Goal: Task Accomplishment & Management: Use online tool/utility

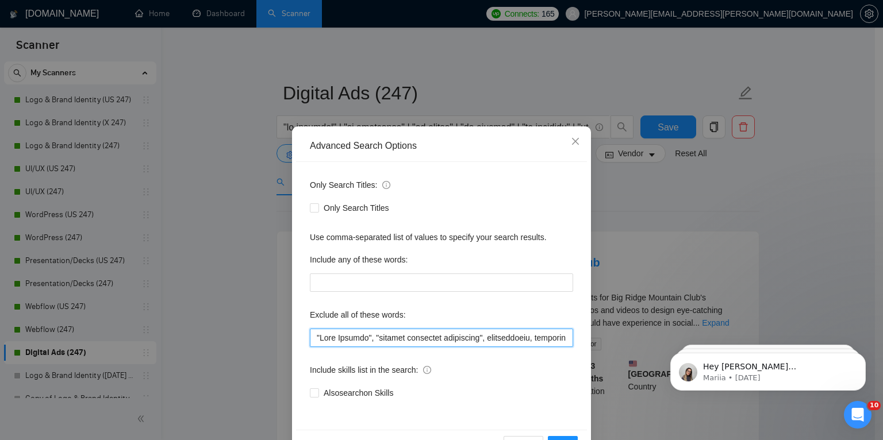
scroll to position [38, 0]
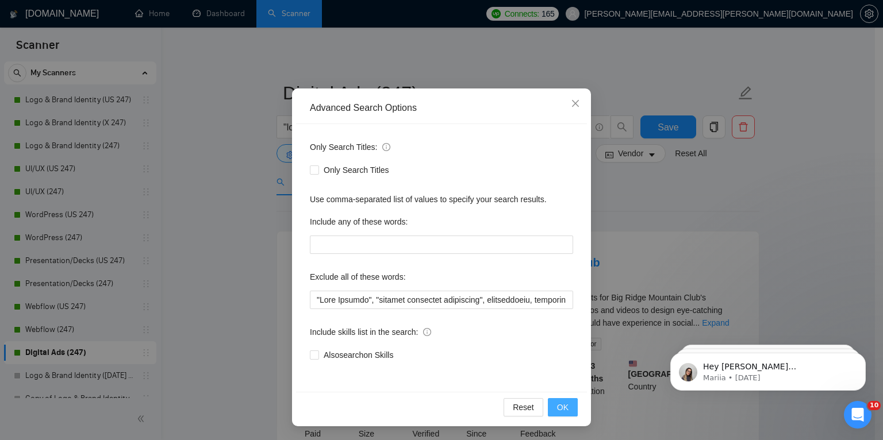
click at [557, 410] on span "OK" at bounding box center [562, 407] width 11 height 13
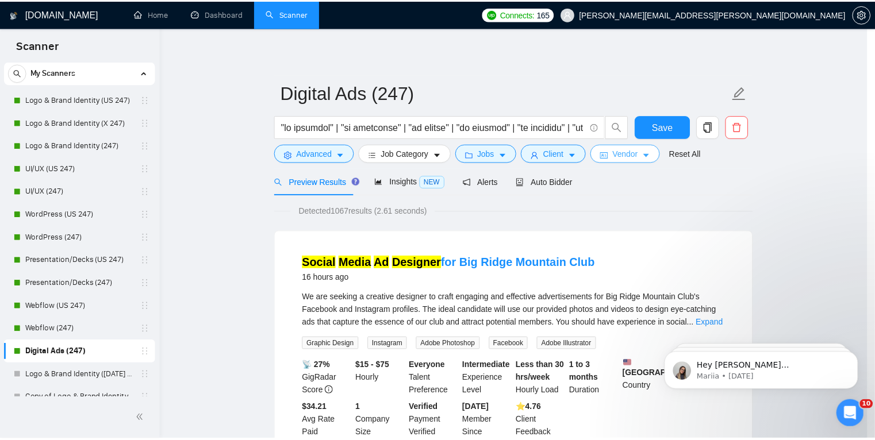
scroll to position [0, 0]
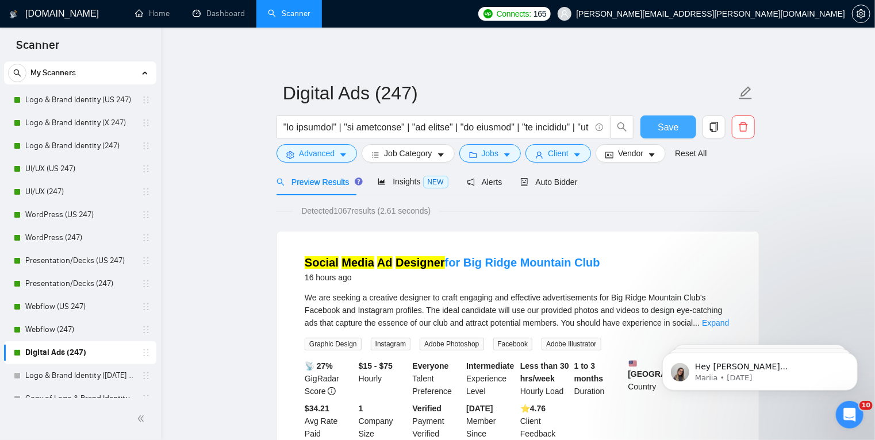
click at [668, 126] on span "Save" at bounding box center [668, 127] width 21 height 14
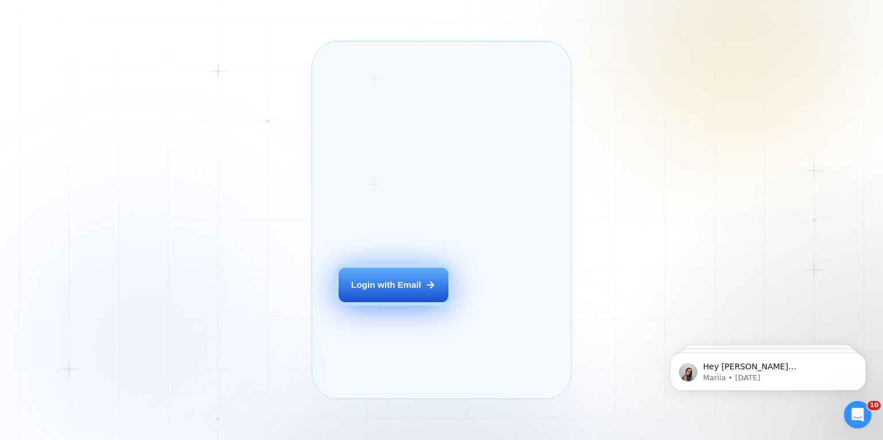
click at [273, 280] on div "Login ‍ Welcome to GigRadar. AI Business Manager for Agencies Login with Email …" at bounding box center [441, 220] width 883 height 440
click at [381, 290] on button "Login with Email" at bounding box center [393, 285] width 109 height 34
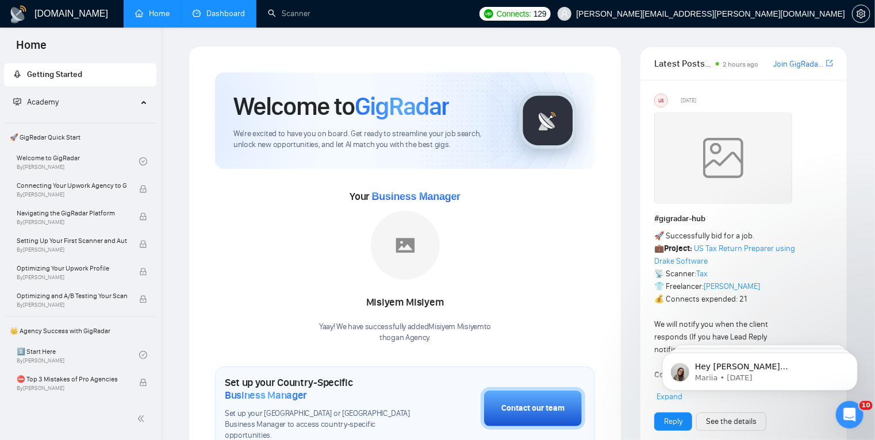
click at [224, 9] on link "Dashboard" at bounding box center [219, 14] width 52 height 10
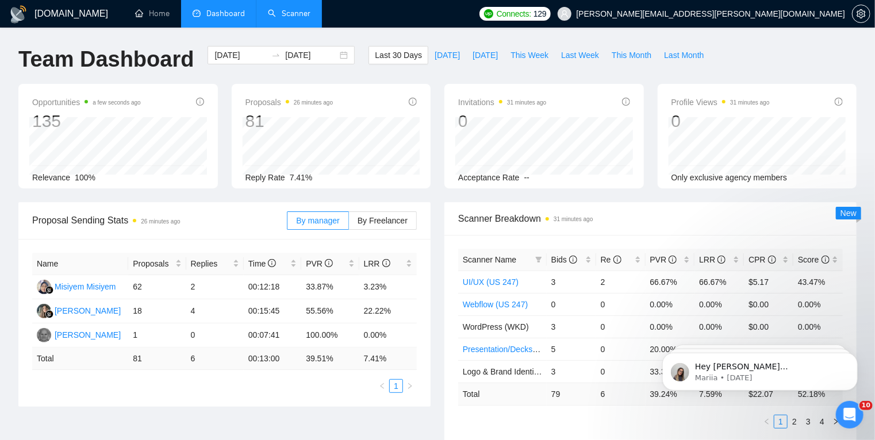
click at [273, 18] on link "Scanner" at bounding box center [289, 14] width 43 height 10
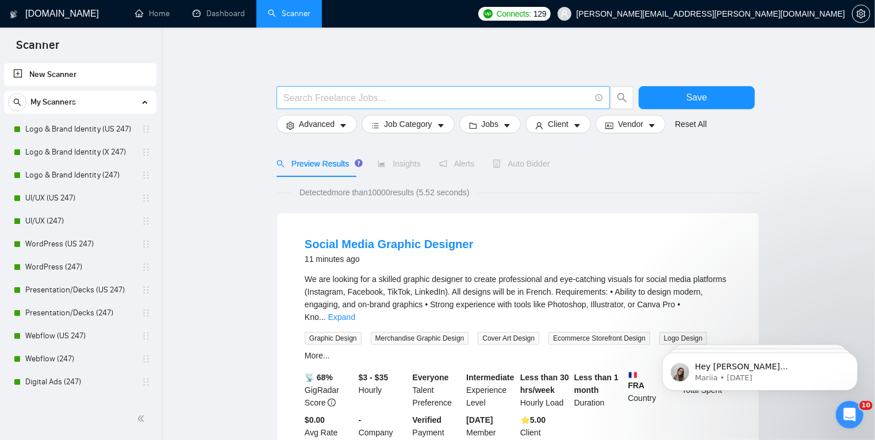
click at [352, 100] on input "text" at bounding box center [436, 98] width 307 height 14
paste input ""brochure design" | "tri fold brochure" | "trifold brochure" | "bi fold brochur…"
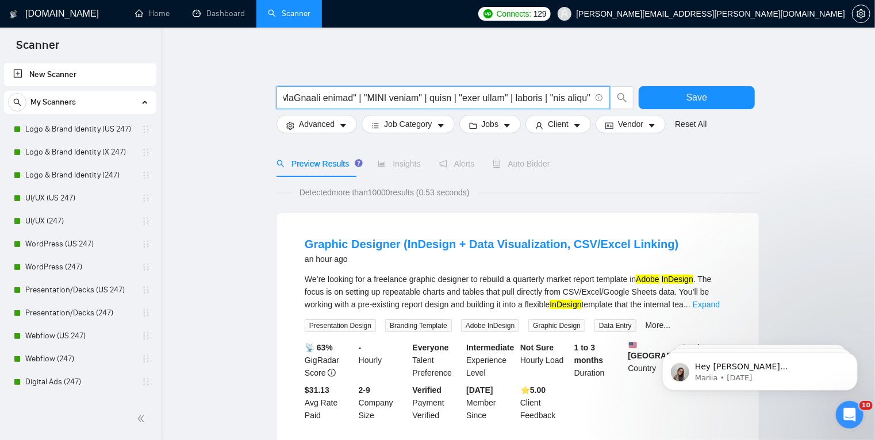
type input ""brochure design" | "tri fold brochure" | "trifold brochure" | "bi fold brochur…"
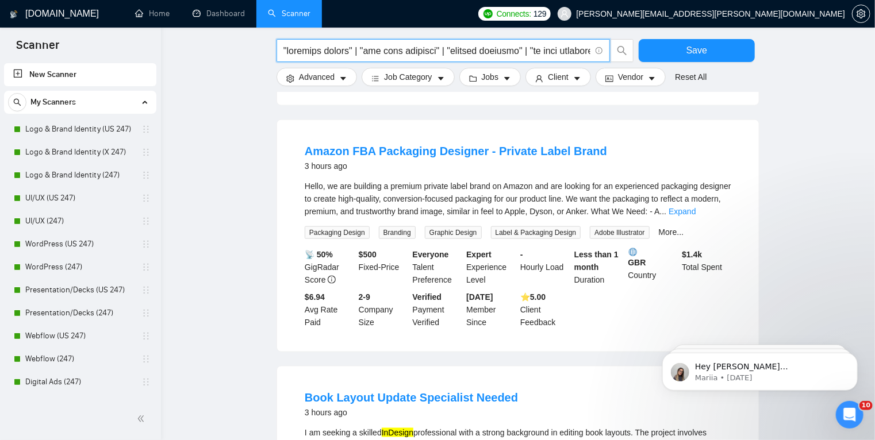
scroll to position [602, 0]
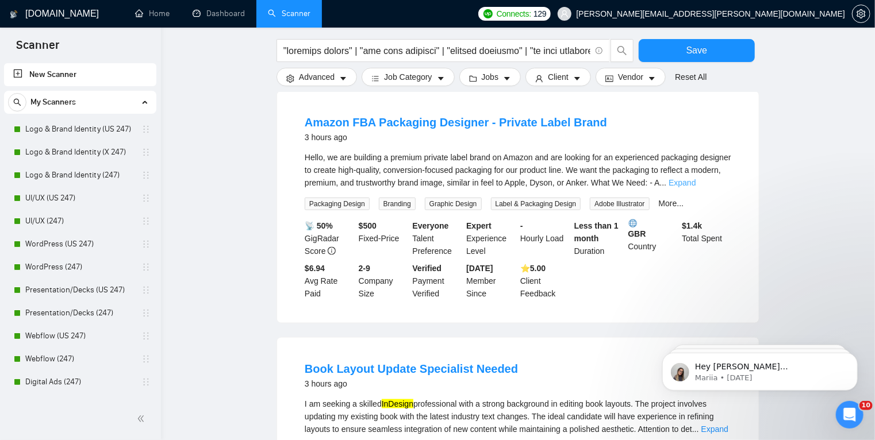
click at [696, 187] on link "Expand" at bounding box center [682, 182] width 27 height 9
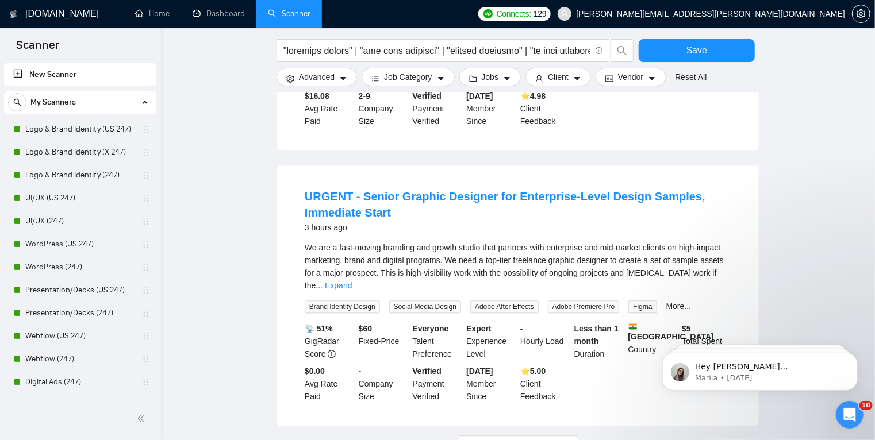
scroll to position [1123, 0]
click at [352, 285] on link "Expand" at bounding box center [338, 285] width 27 height 9
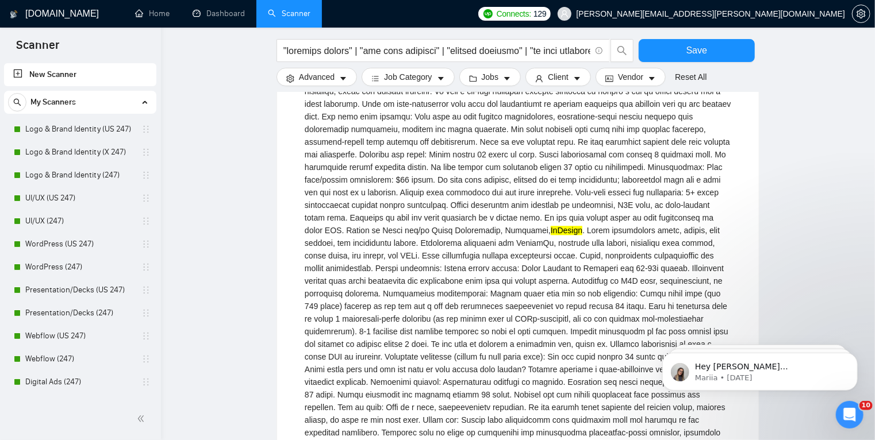
scroll to position [1304, 0]
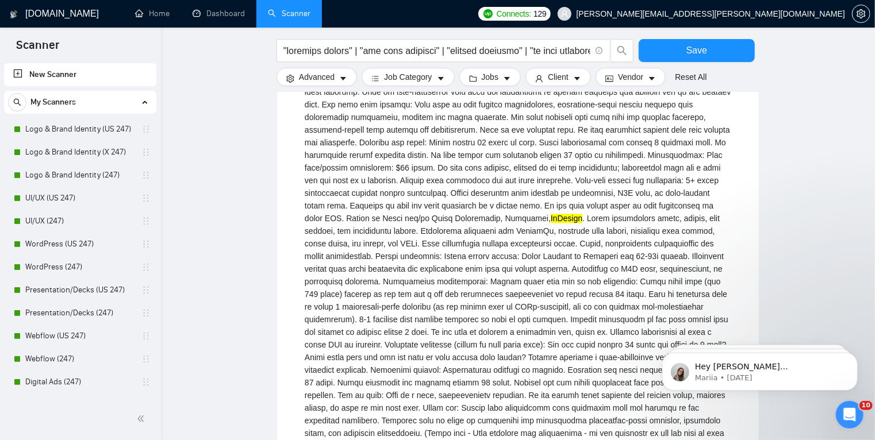
drag, startPoint x: 297, startPoint y: 331, endPoint x: 658, endPoint y: 180, distance: 390.7
click at [658, 180] on div "InDesign" at bounding box center [518, 256] width 427 height 392
drag, startPoint x: 598, startPoint y: 170, endPoint x: 628, endPoint y: 168, distance: 30.0
click at [628, 168] on div "InDesign" at bounding box center [518, 256] width 427 height 392
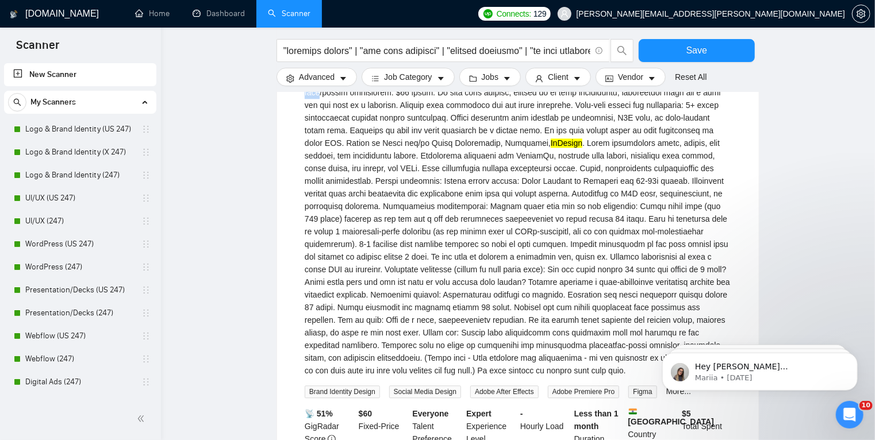
scroll to position [1387, 0]
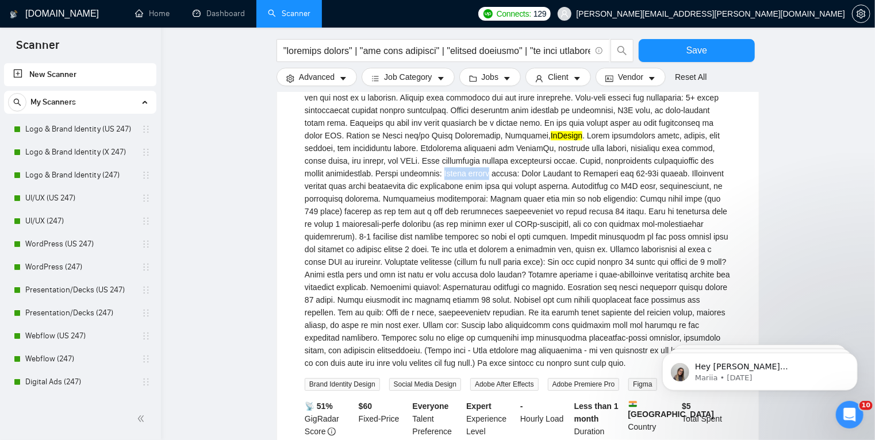
drag, startPoint x: 705, startPoint y: 174, endPoint x: 329, endPoint y: 187, distance: 376.8
click at [329, 187] on div "InDesign" at bounding box center [518, 174] width 427 height 392
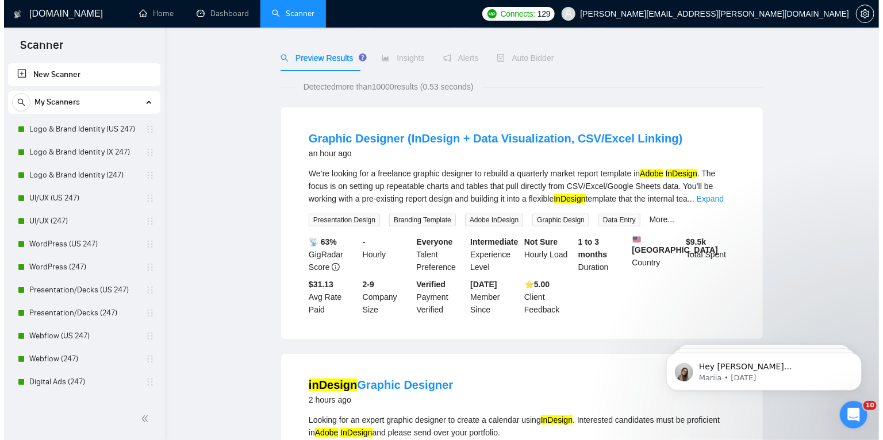
scroll to position [0, 0]
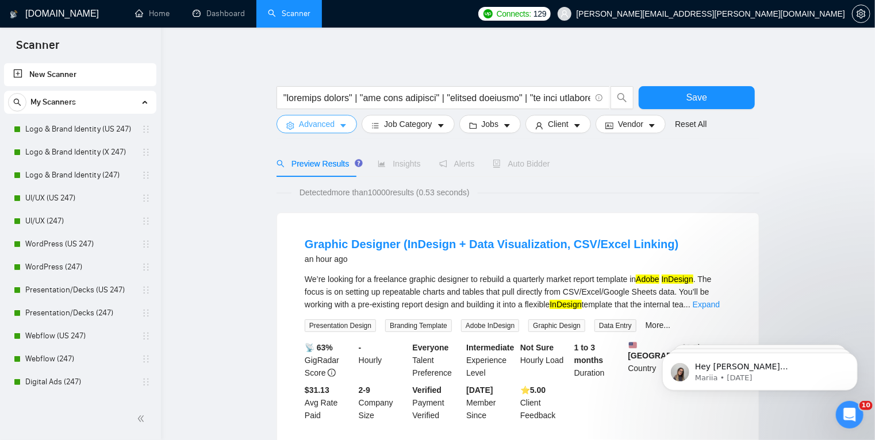
click at [347, 125] on button "Advanced" at bounding box center [317, 124] width 80 height 18
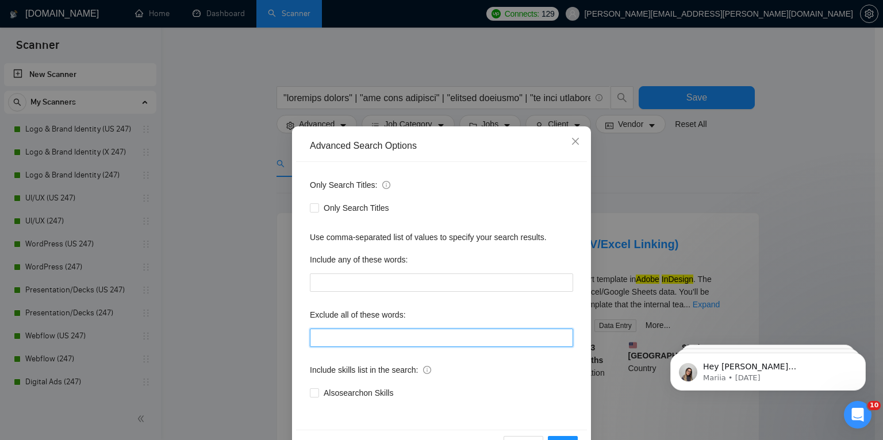
click at [331, 333] on input "text" at bounding box center [441, 338] width 263 height 18
paste input "wordpress, shopify, webflow, wix, squarespace, "website design", "website devel…"
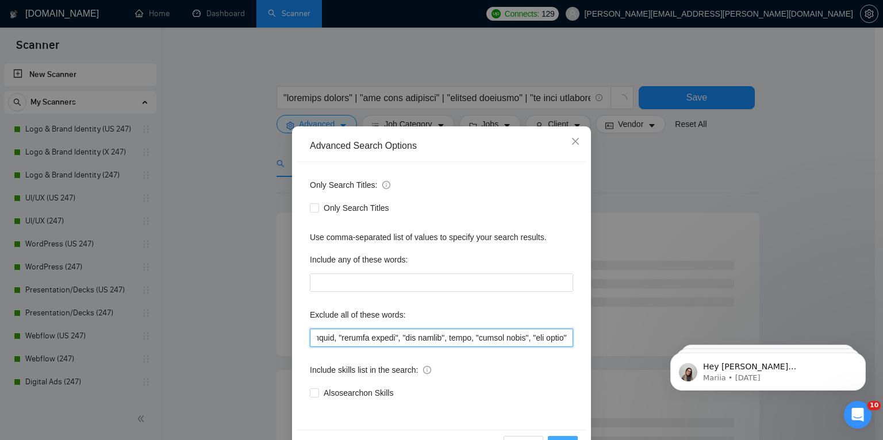
type input "wordpress, shopify, webflow, wix, squarespace, "website design", "website devel…"
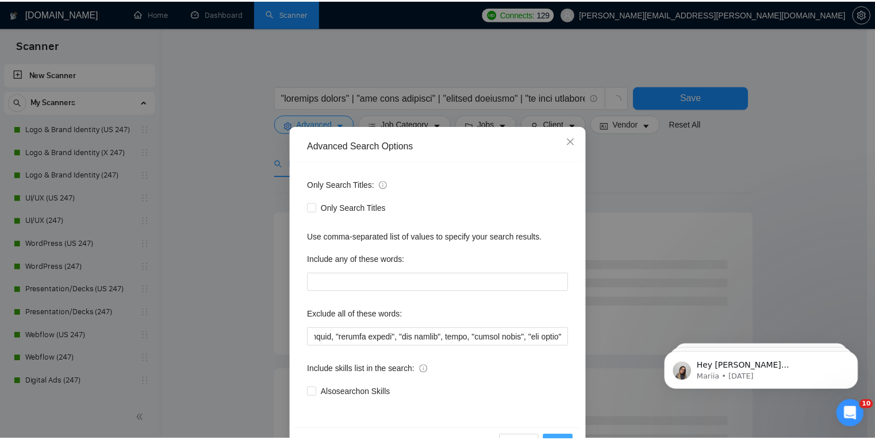
scroll to position [0, 0]
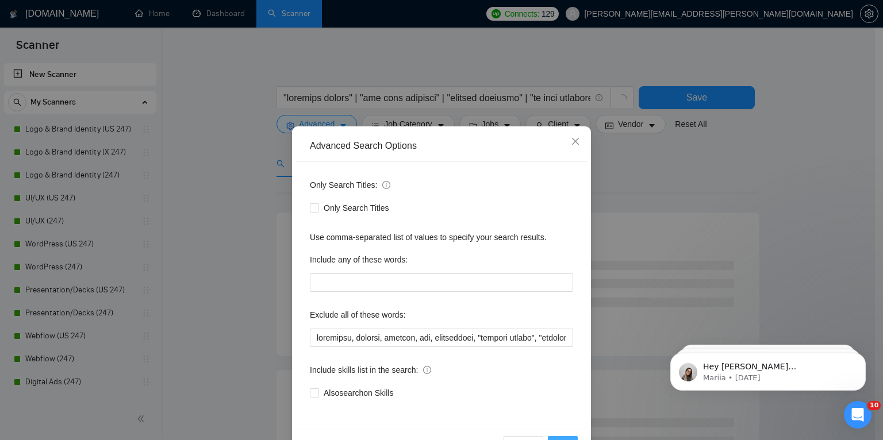
click at [559, 437] on button "OK" at bounding box center [563, 445] width 30 height 18
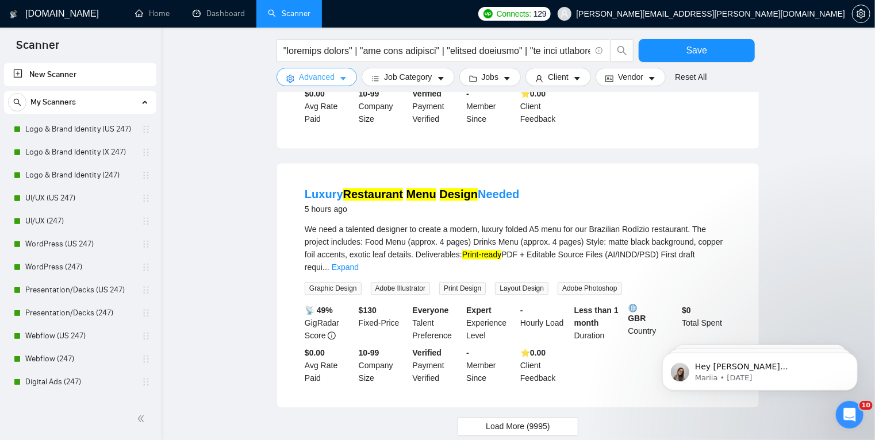
scroll to position [1034, 0]
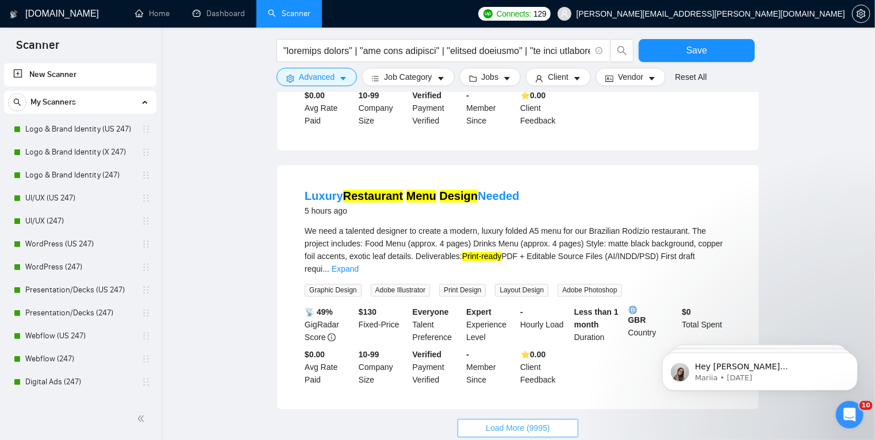
click at [520, 423] on span "Load More (9995)" at bounding box center [518, 429] width 64 height 13
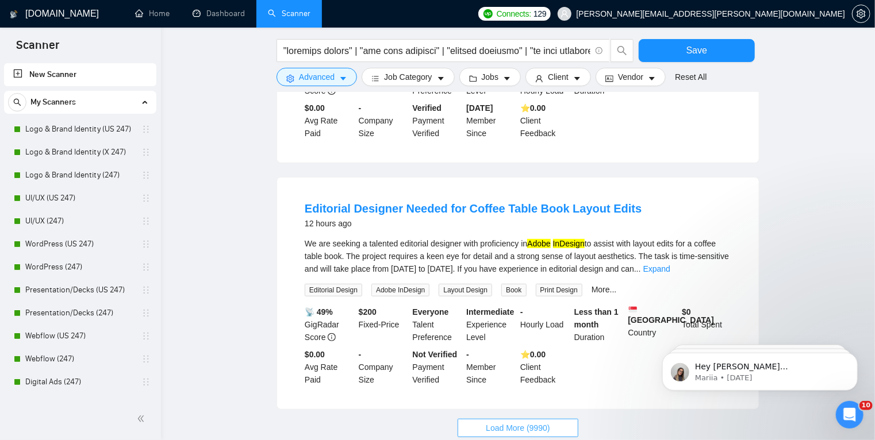
scroll to position [2342, 0]
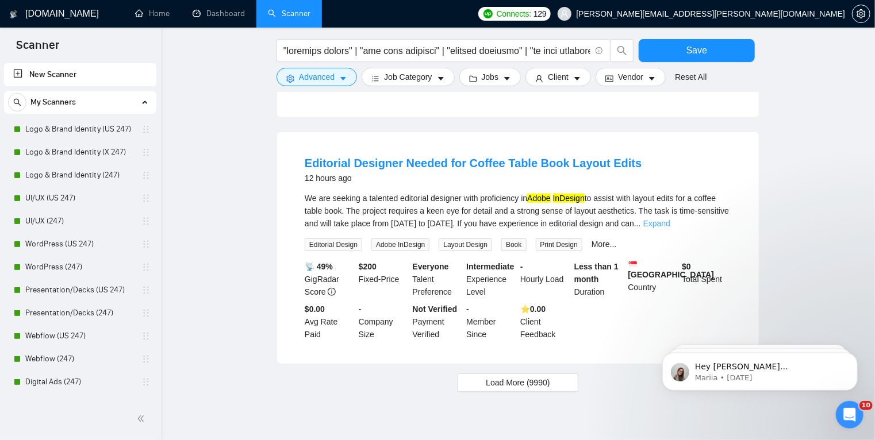
click at [670, 219] on link "Expand" at bounding box center [656, 223] width 27 height 9
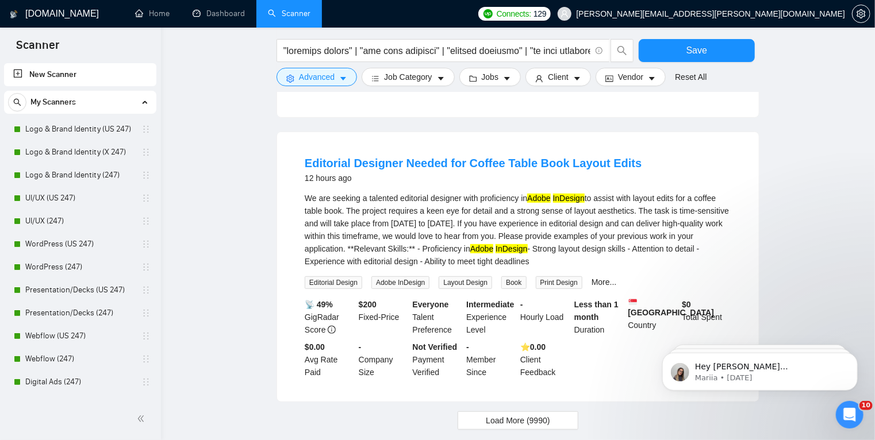
scroll to position [2380, 0]
